Goal: Information Seeking & Learning: Learn about a topic

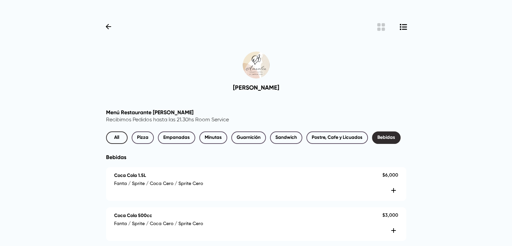
click at [117, 138] on span "All" at bounding box center [116, 137] width 11 height 8
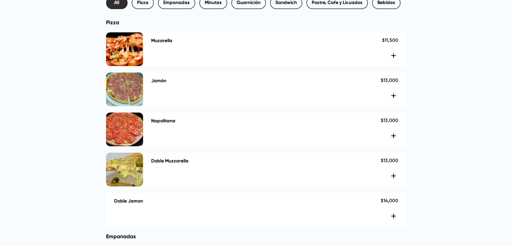
scroll to position [101, 0]
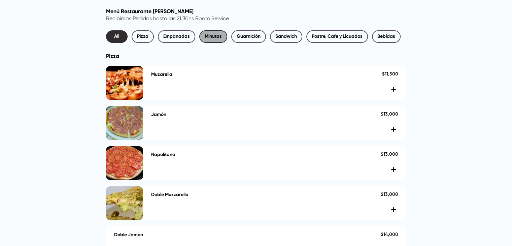
click at [205, 38] on span "Minutas" at bounding box center [213, 36] width 17 height 8
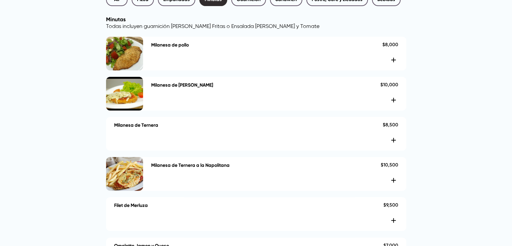
scroll to position [14, 0]
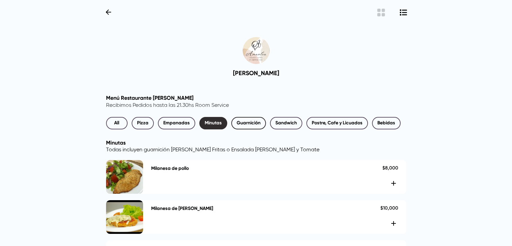
click at [249, 127] on button "Guarnición" at bounding box center [248, 123] width 35 height 12
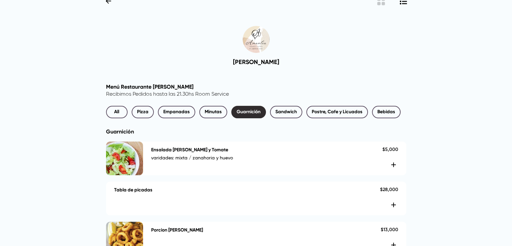
scroll to position [0, 0]
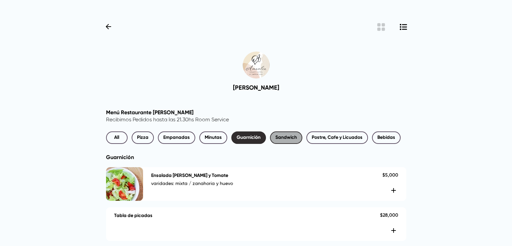
click at [281, 142] on button "Sandwich" at bounding box center [286, 137] width 32 height 12
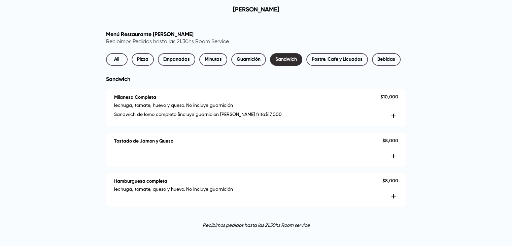
scroll to position [92, 0]
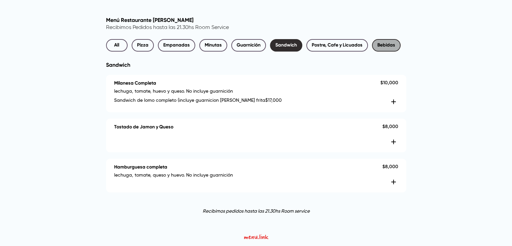
click at [381, 45] on span "Bebidas" at bounding box center [386, 45] width 18 height 8
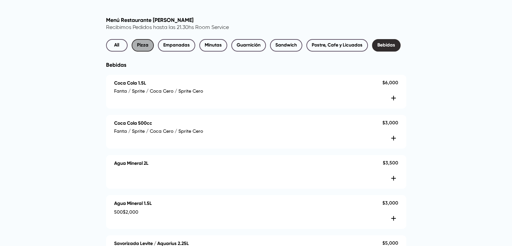
click at [132, 46] on button "Pizza" at bounding box center [143, 45] width 22 height 12
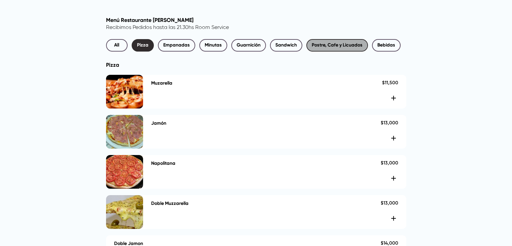
click at [349, 46] on span "Postre, Cafe y Licuados" at bounding box center [337, 45] width 51 height 8
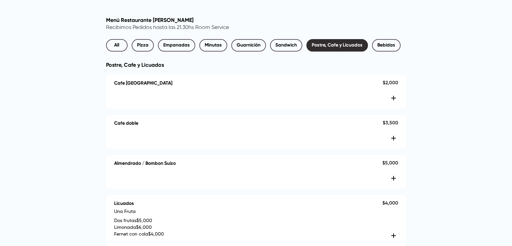
click at [297, 38] on div "Menú Restaurante [PERSON_NAME] Recibimos Pedidos hasta las 21.30hs Room Service…" at bounding box center [256, 151] width 300 height 269
click at [291, 45] on span "Sandwich" at bounding box center [286, 45] width 22 height 8
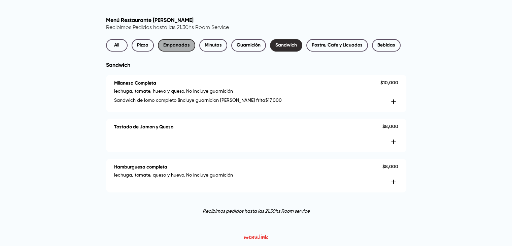
click at [173, 43] on span "Empanadas" at bounding box center [176, 45] width 27 height 8
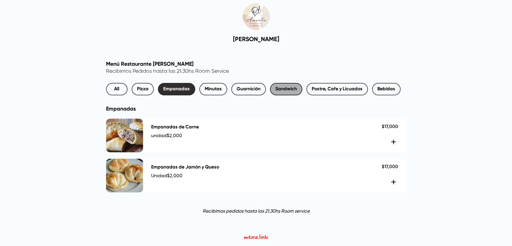
click at [292, 87] on span "Sandwich" at bounding box center [286, 89] width 22 height 8
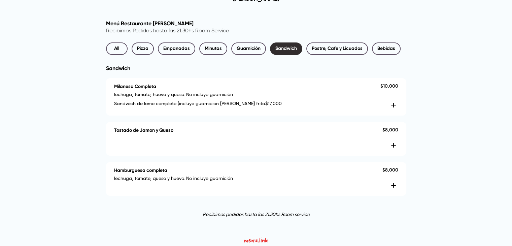
scroll to position [92, 0]
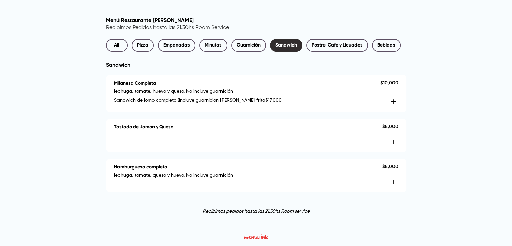
click at [133, 166] on h4 "Hamburguesa completa" at bounding box center [140, 167] width 53 height 6
drag, startPoint x: 141, startPoint y: 94, endPoint x: 136, endPoint y: 99, distance: 6.7
click at [140, 94] on p "lechuga, tomate, huevo y queso. No incluye guarnición" at bounding box center [247, 92] width 266 height 8
drag, startPoint x: 132, startPoint y: 104, endPoint x: 244, endPoint y: 105, distance: 111.7
click at [244, 105] on div "Sandwich de lomo completo (incluye guarnicion [PERSON_NAME] frita $ 17,000" at bounding box center [247, 101] width 266 height 9
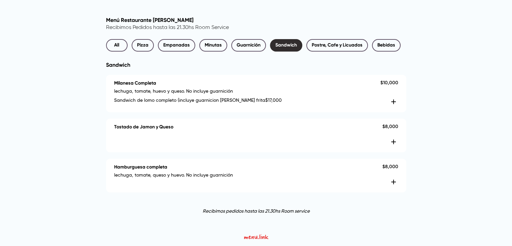
click at [215, 117] on div "Menú Restaurante [PERSON_NAME] Recibimos Pedidos hasta las 21.30hs Room Service…" at bounding box center [256, 104] width 300 height 175
click at [213, 114] on div "Menú Restaurante [PERSON_NAME] Recibimos Pedidos hasta las 21.30hs Room Service…" at bounding box center [256, 104] width 300 height 175
